Goal: Information Seeking & Learning: Understand process/instructions

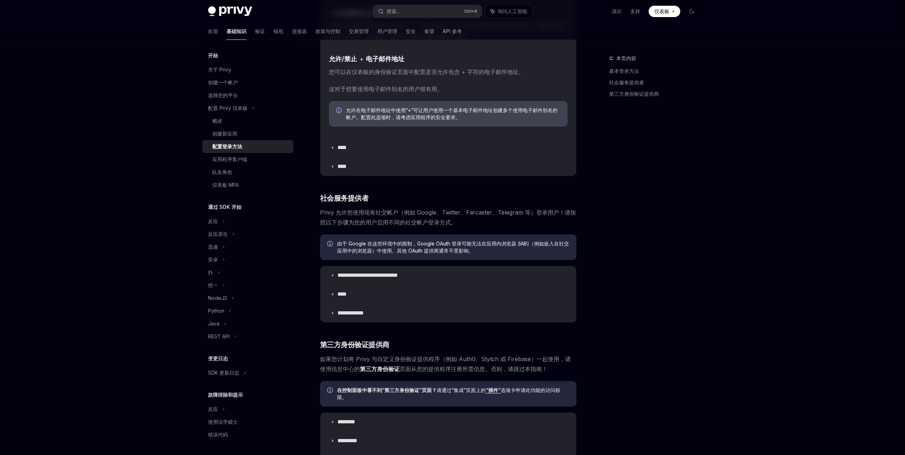
scroll to position [261, 0]
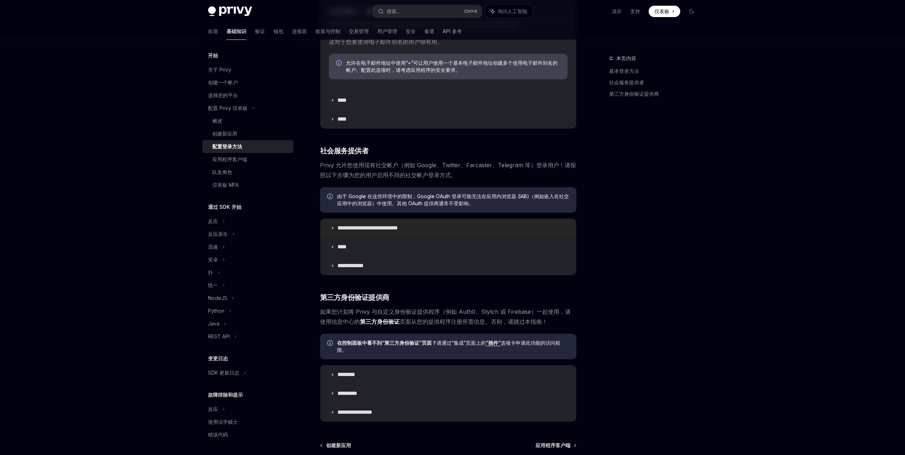
click at [349, 228] on font "**********" at bounding box center [367, 227] width 60 height 5
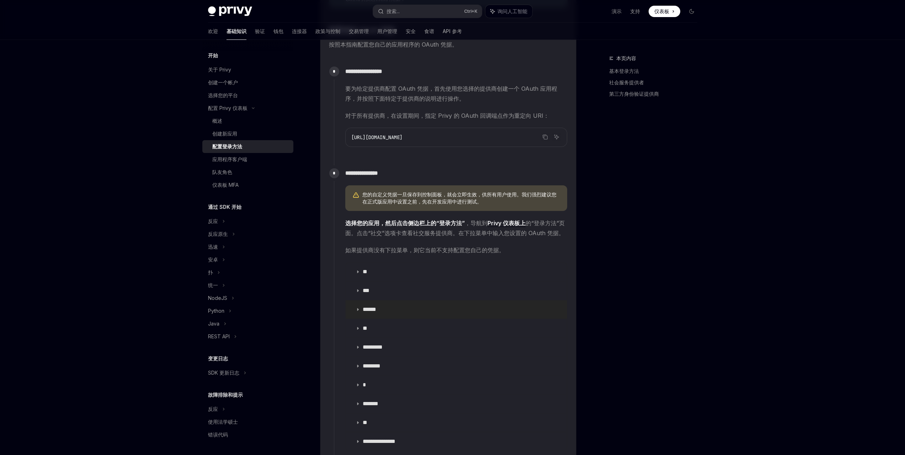
scroll to position [782, 0]
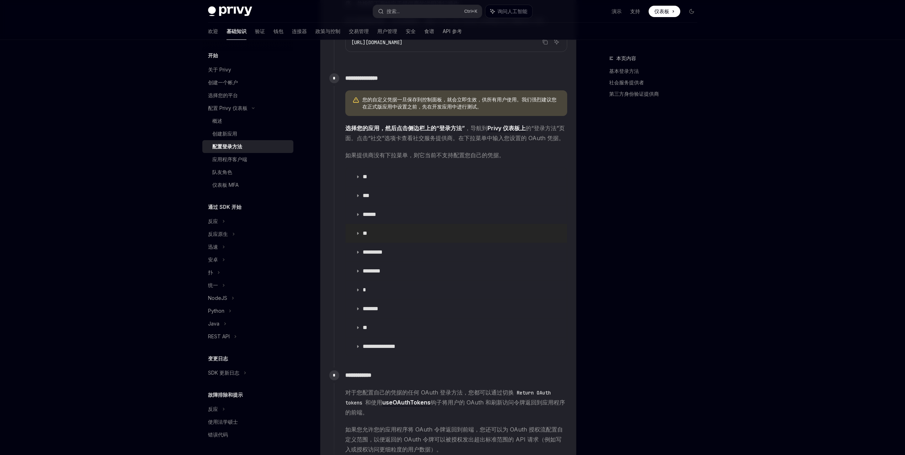
click at [355, 233] on summary "**" at bounding box center [456, 233] width 221 height 18
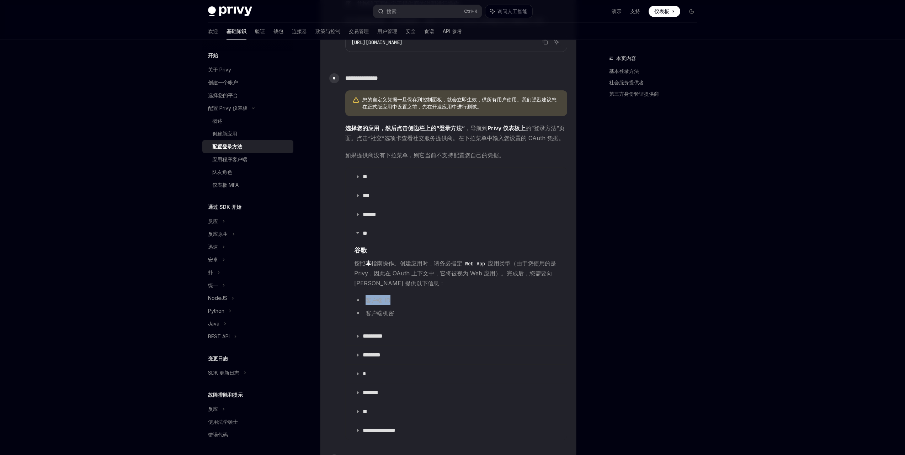
drag, startPoint x: 365, startPoint y: 299, endPoint x: 389, endPoint y: 301, distance: 23.2
click at [389, 301] on font "客户端 ID" at bounding box center [377, 299] width 25 height 7
drag, startPoint x: 369, startPoint y: 313, endPoint x: 401, endPoint y: 311, distance: 32.0
click at [399, 312] on li "客户端机密" at bounding box center [456, 313] width 204 height 10
click at [452, 272] on font "应用类型（由于您使用的是 Privy，因此在 OAuth 上下文中，它将被视为 Web 应用）。完成后，您需要向 Privy 提供以下信息：" at bounding box center [455, 272] width 202 height 27
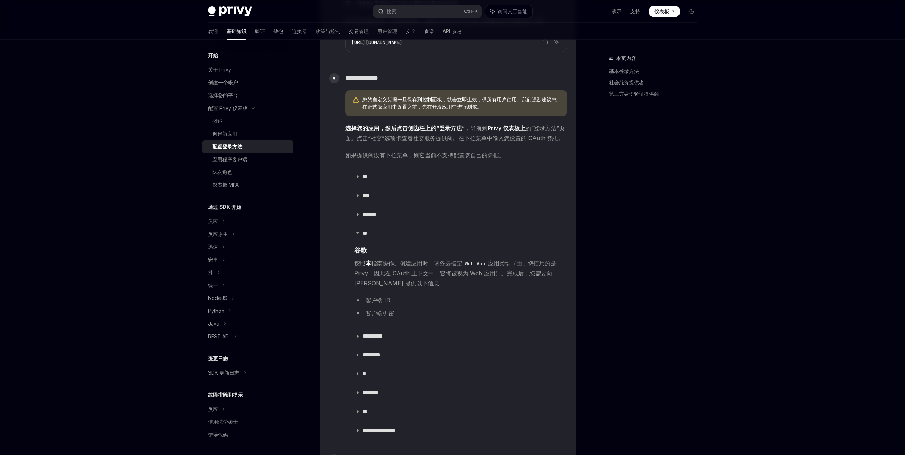
scroll to position [830, 0]
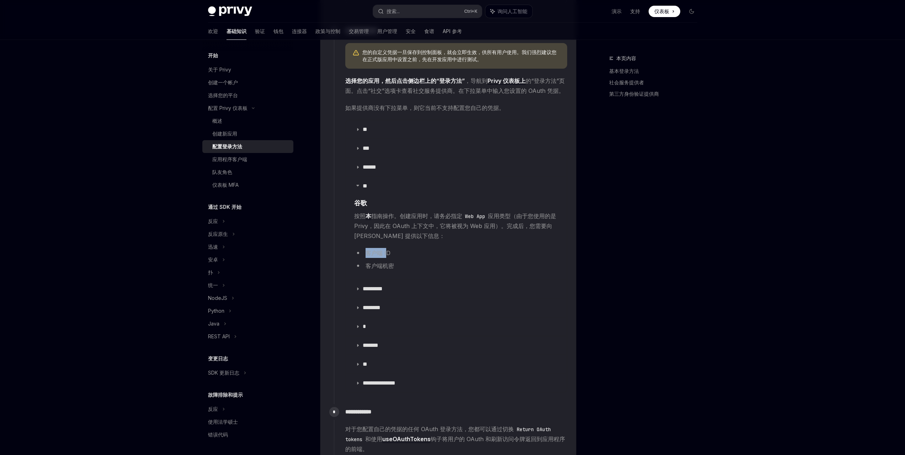
drag, startPoint x: 370, startPoint y: 251, endPoint x: 386, endPoint y: 264, distance: 20.5
click at [387, 255] on font "客户端 ID" at bounding box center [377, 252] width 25 height 7
click at [384, 267] on font "客户端机密" at bounding box center [379, 265] width 28 height 7
drag, startPoint x: 366, startPoint y: 267, endPoint x: 402, endPoint y: 266, distance: 36.3
click at [402, 266] on li "客户端机密" at bounding box center [456, 266] width 204 height 10
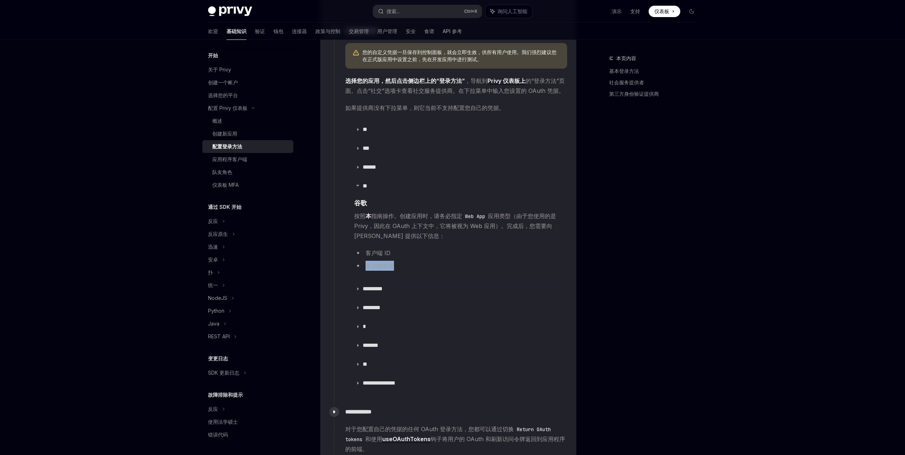
click at [385, 269] on li "客户端机密" at bounding box center [456, 266] width 204 height 10
click at [394, 235] on font "应用类型（由于您使用的是 Privy，因此在 OAuth 上下文中，它将被视为 Web 应用）。完成后，您需要向 Privy 提供以下信息：" at bounding box center [455, 225] width 202 height 27
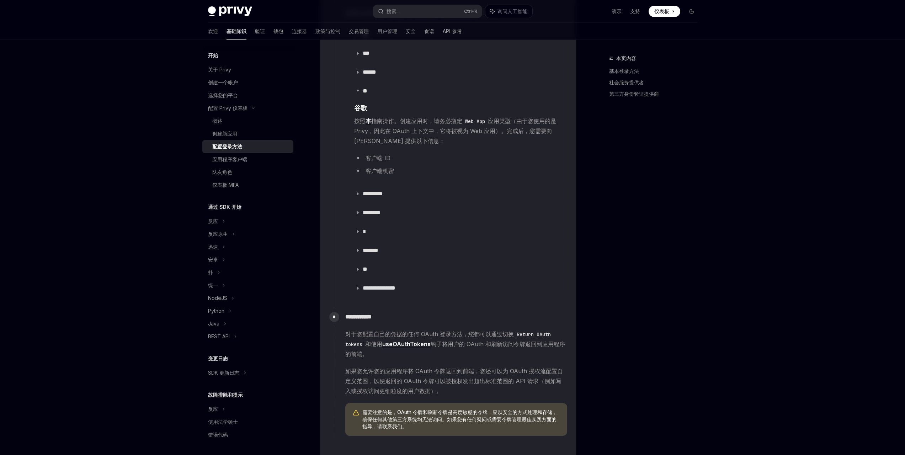
scroll to position [972, 0]
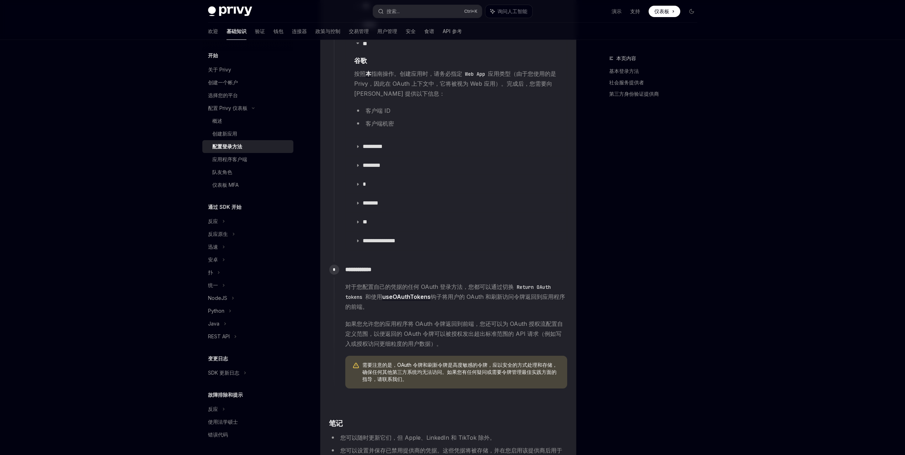
click at [532, 287] on code "Return OAuth tokens" at bounding box center [447, 292] width 205 height 18
drag, startPoint x: 510, startPoint y: 365, endPoint x: 537, endPoint y: 380, distance: 30.4
click at [537, 380] on span "需要注意的是，OAuth 令牌和刷新令牌是高度敏感的令牌，应以安全的方式处理和存储，确保任何其他第三方系统均无法访问。如果您有任何疑问或需要令牌管理最佳实践方…" at bounding box center [461, 371] width 198 height 21
click at [518, 384] on div "需要注意的是，OAuth 令牌和刷新令牌是高度敏感的令牌，应以安全的方式处理和存储，确保任何其他第三方系统均无法访问。如果您有任何疑问或需要令牌管理最佳实践方…" at bounding box center [456, 371] width 222 height 33
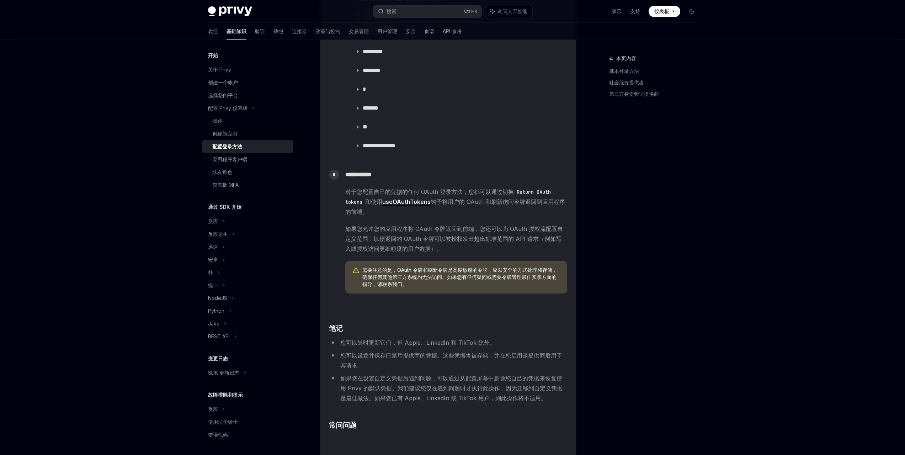
click at [436, 306] on children "​ OAuth 登录方法 Privy 允许您通过OAuth 2.0 协议 使用用户现有的社交帐户登录 。Privy 目前支持许多最流行的 OAuth 提供商（…" at bounding box center [448, 30] width 239 height 1193
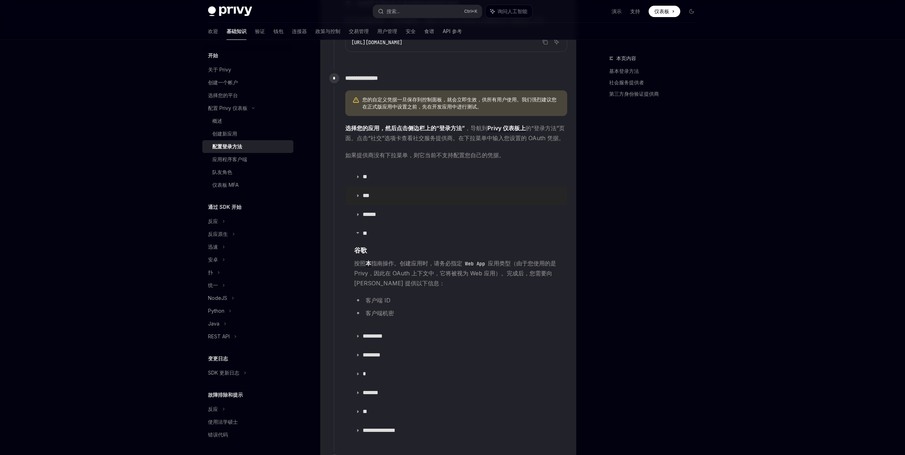
scroll to position [687, 0]
